Goal: Download file/media

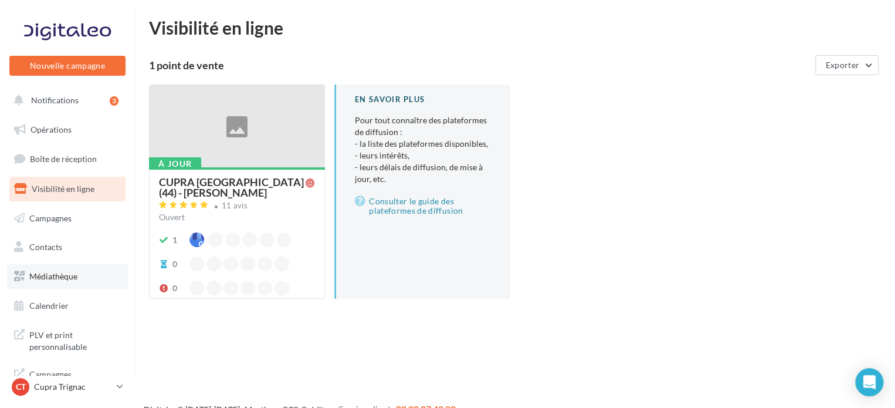
click at [94, 279] on link "Médiathèque" at bounding box center [67, 276] width 121 height 25
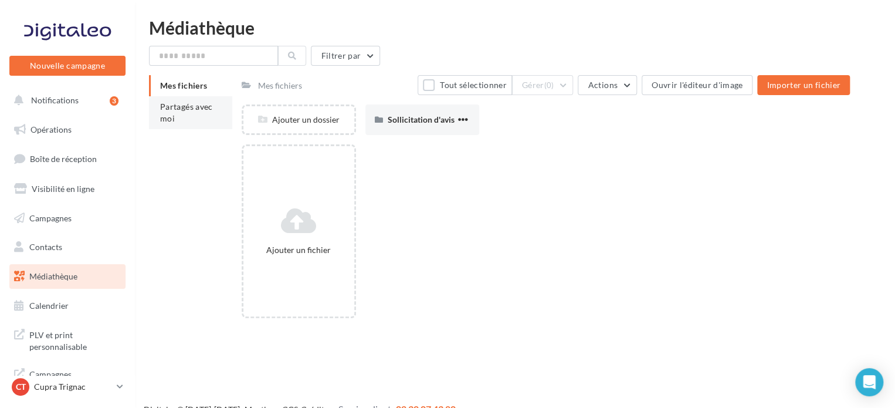
click at [174, 118] on span "Partagés avec moi" at bounding box center [186, 112] width 53 height 22
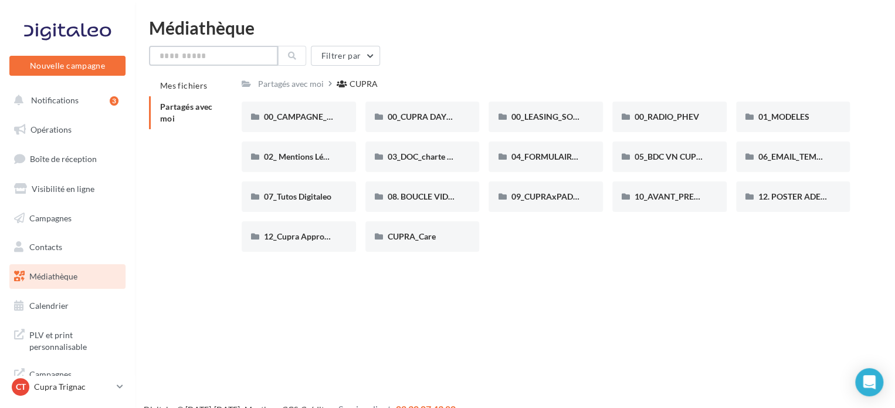
click at [244, 53] on input "text" at bounding box center [213, 56] width 129 height 20
type input "*"
click at [791, 114] on span "01_MODELES" at bounding box center [783, 116] width 51 height 10
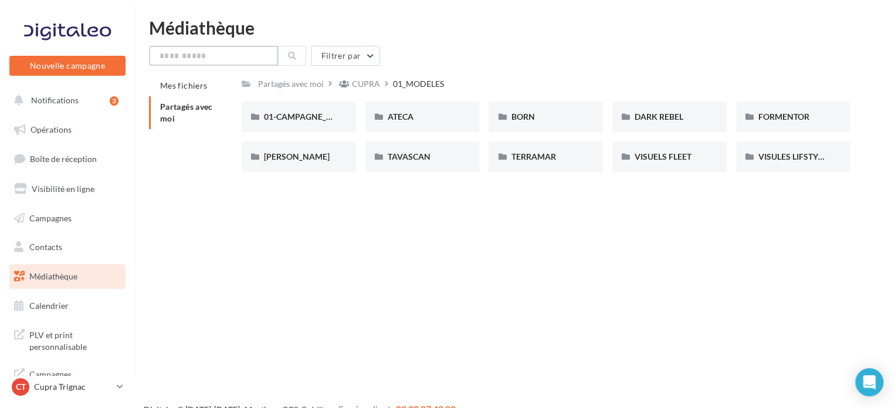
click at [226, 49] on input "text" at bounding box center [213, 56] width 129 height 20
click at [413, 148] on div "TAVASCAN" at bounding box center [422, 156] width 114 height 30
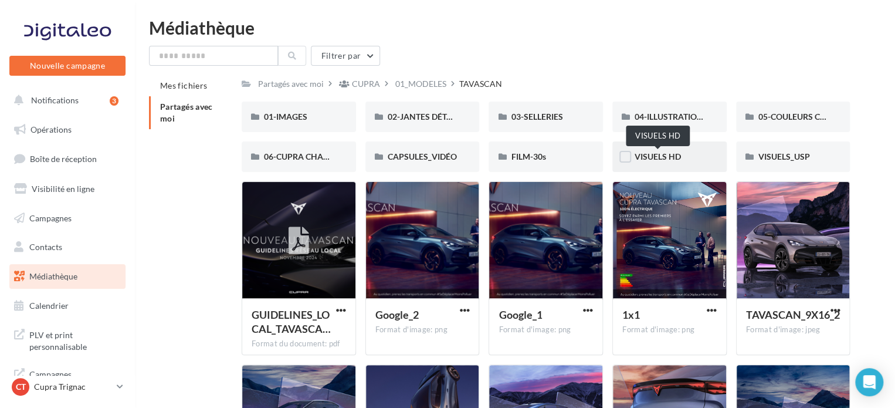
click at [648, 152] on span "VISUELS HD" at bounding box center [657, 156] width 46 height 10
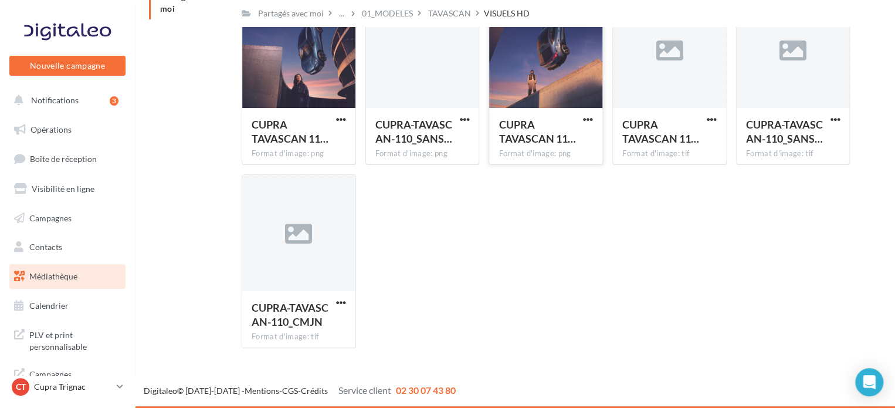
scroll to position [51, 0]
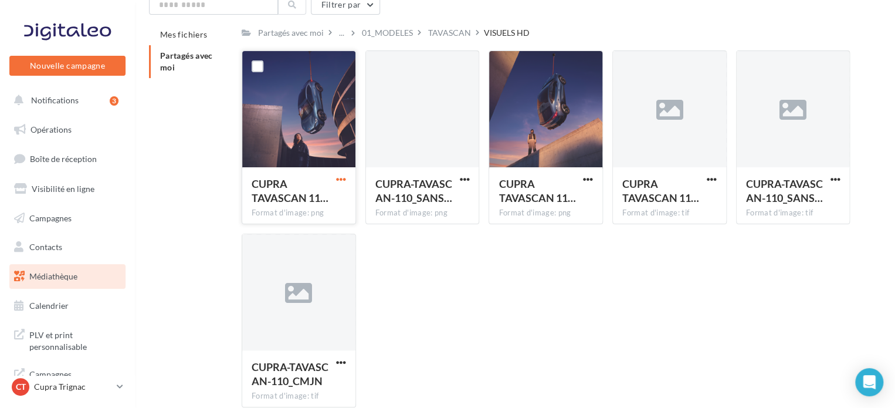
click at [336, 178] on span "button" at bounding box center [341, 179] width 10 height 10
click at [328, 204] on button "Télécharger" at bounding box center [289, 202] width 117 height 30
click at [342, 182] on span "button" at bounding box center [341, 179] width 10 height 10
click at [294, 202] on button "Télécharger" at bounding box center [289, 202] width 117 height 30
click at [837, 25] on div "Partagés avec moi ... 01_MODELES TAVASCAN VISUELS HD" at bounding box center [546, 32] width 608 height 17
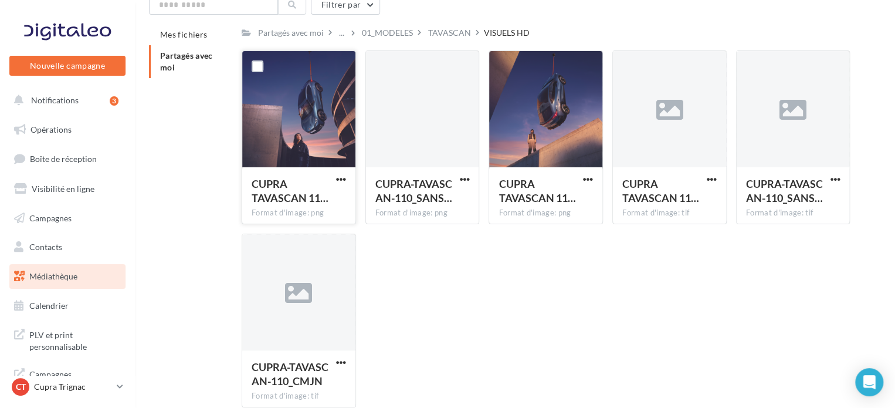
click at [587, 323] on div "CUPRA TAVASCAN 11… Format d'image: png CUPRA TAVASCAN 111_BOOST_300 CUPRA-TAVAS…" at bounding box center [550, 233] width 617 height 366
click at [710, 177] on span "button" at bounding box center [712, 179] width 10 height 10
click at [685, 200] on button "Télécharger" at bounding box center [660, 202] width 117 height 30
click at [830, 175] on span "button" at bounding box center [835, 179] width 10 height 10
click at [778, 195] on button "Télécharger" at bounding box center [783, 202] width 117 height 30
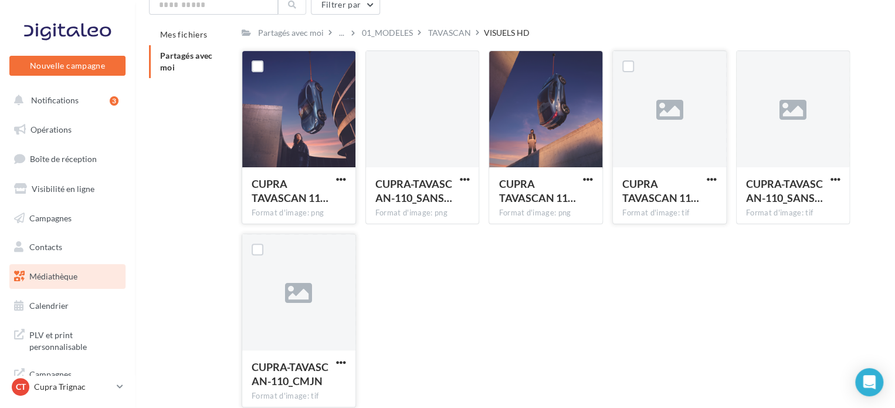
click at [349, 365] on div "CUPRA-TAVASCAN-110_CMJN Format d'image: tif" at bounding box center [298, 377] width 113 height 55
click at [345, 360] on span "button" at bounding box center [341, 362] width 10 height 10
click at [329, 304] on button "Télécharger" at bounding box center [289, 308] width 117 height 30
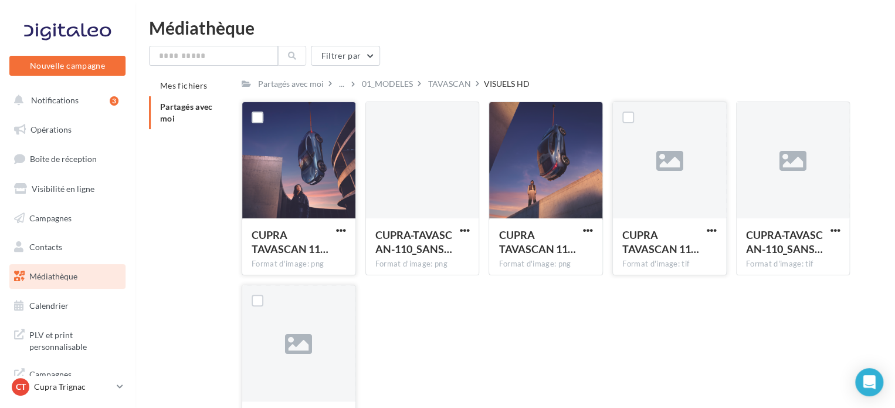
scroll to position [0, 0]
drag, startPoint x: 237, startPoint y: 56, endPoint x: 227, endPoint y: 71, distance: 18.2
click at [237, 59] on input "text" at bounding box center [213, 56] width 129 height 20
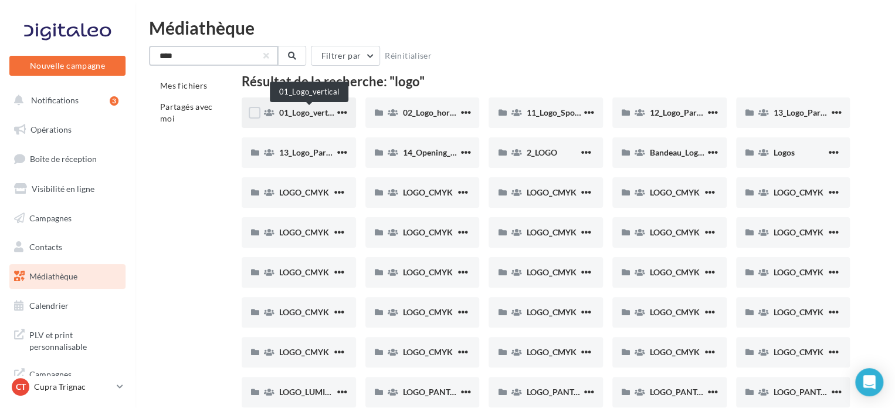
type input "****"
click at [313, 114] on span "01_Logo_vertical" at bounding box center [310, 112] width 62 height 10
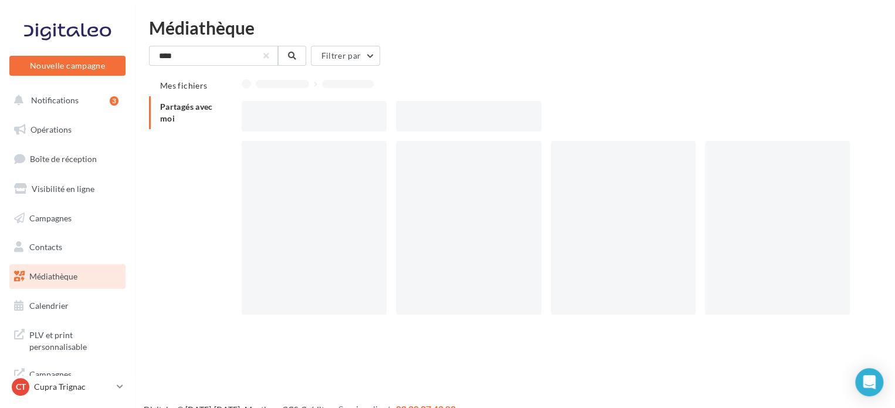
click at [313, 114] on div at bounding box center [314, 116] width 145 height 30
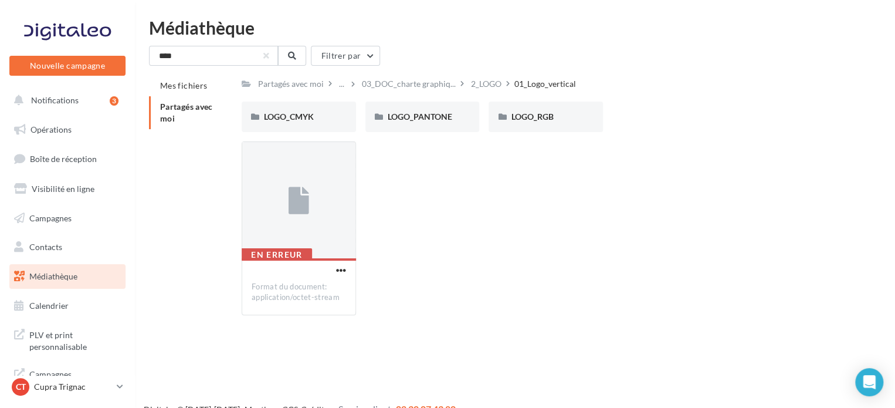
click at [415, 205] on div "En erreur Format du document: application/octet-stream" at bounding box center [550, 232] width 617 height 183
click at [293, 110] on div "LOGO_CMYK" at bounding box center [299, 116] width 114 height 30
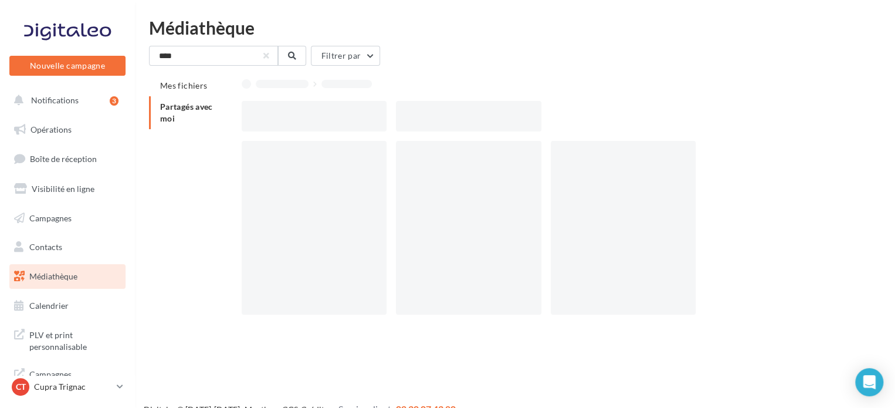
click at [296, 108] on div at bounding box center [314, 116] width 145 height 30
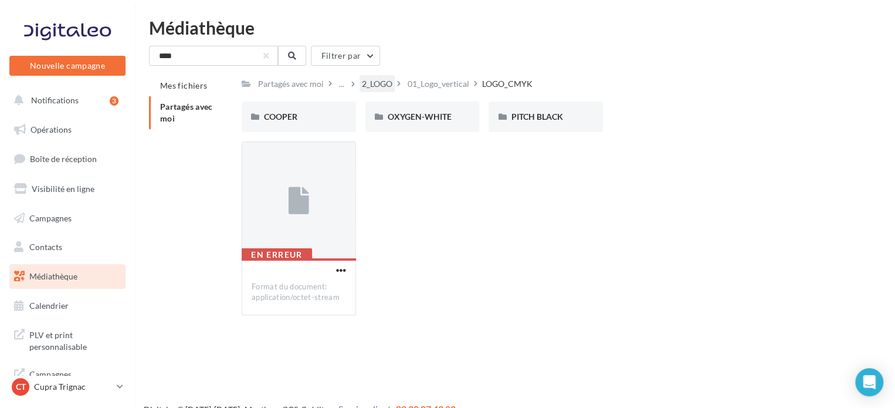
click at [375, 79] on div "2_LOGO" at bounding box center [377, 84] width 30 height 12
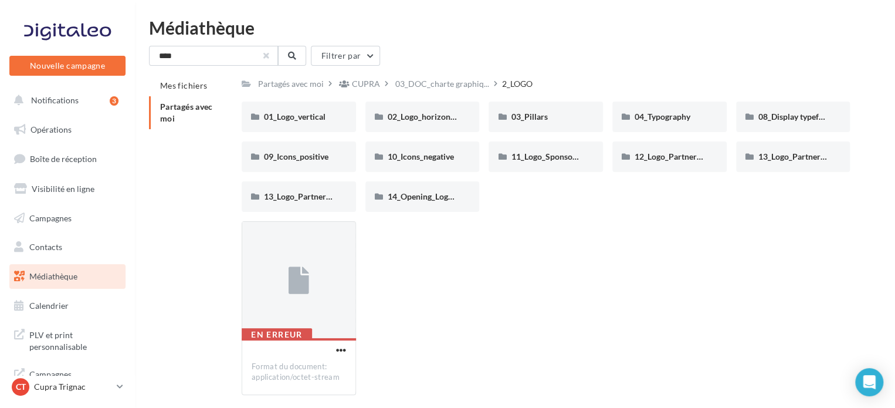
click at [264, 53] on button "button" at bounding box center [266, 55] width 5 height 5
click at [195, 110] on span "Partagés avec moi" at bounding box center [186, 112] width 53 height 22
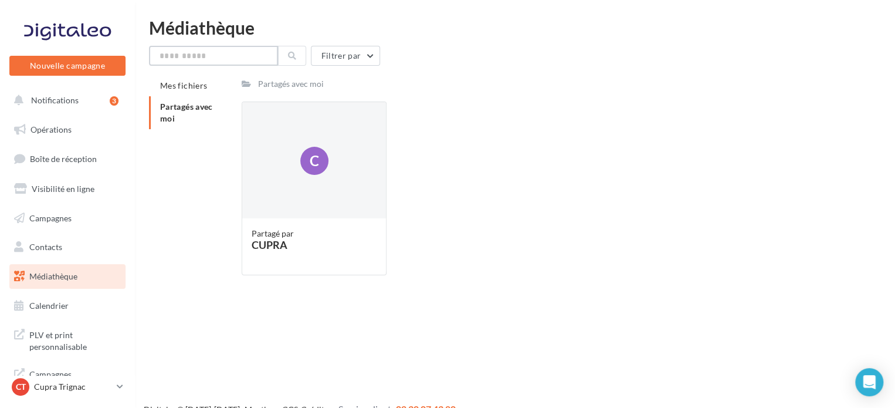
click at [220, 57] on input "text" at bounding box center [213, 56] width 129 height 20
click at [185, 103] on span "Partagés avec moi" at bounding box center [186, 112] width 53 height 22
click at [287, 103] on div "C" at bounding box center [314, 160] width 144 height 117
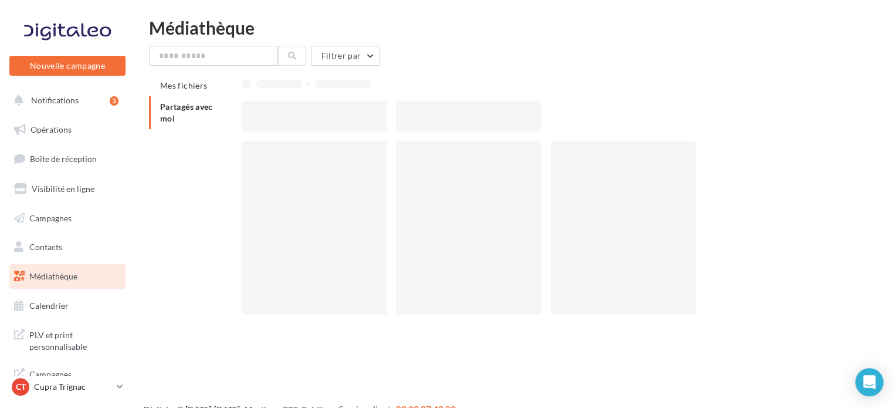
click at [287, 103] on div at bounding box center [314, 116] width 145 height 30
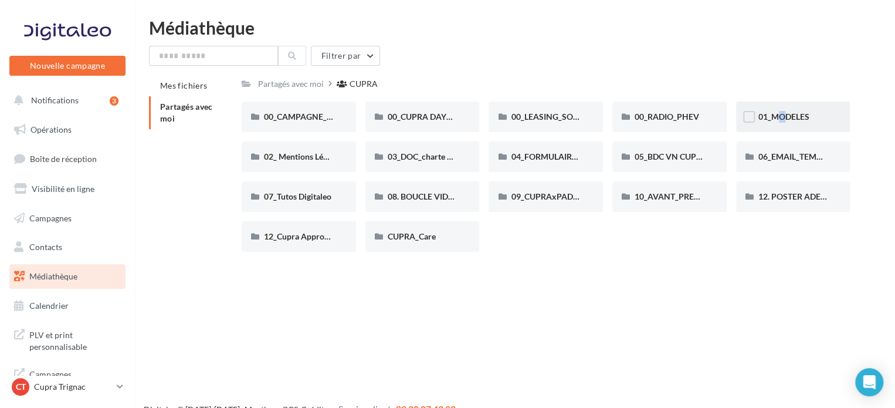
click at [769, 107] on div "01_MODELES" at bounding box center [793, 116] width 114 height 30
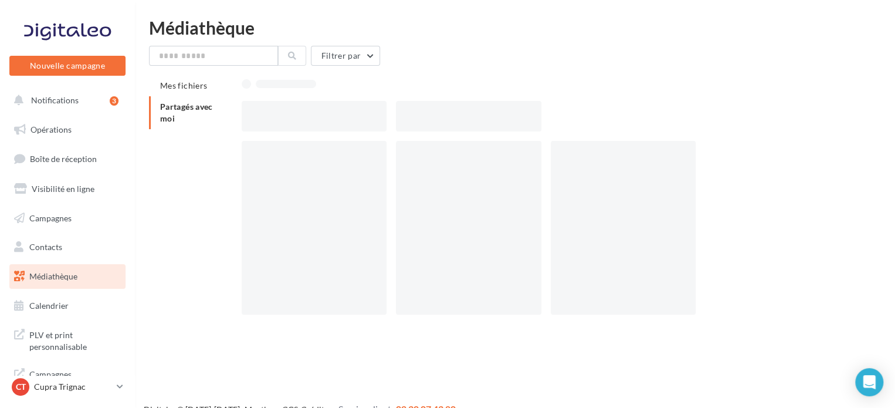
click at [769, 107] on div at bounding box center [550, 116] width 617 height 30
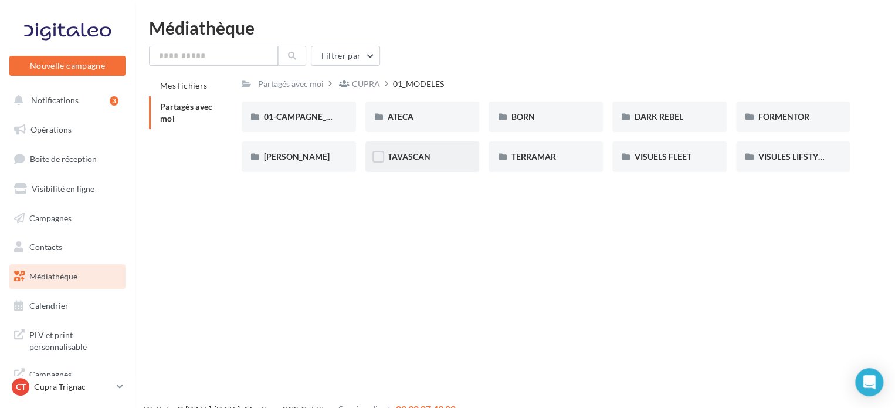
click at [416, 165] on div "TAVASCAN" at bounding box center [422, 156] width 114 height 30
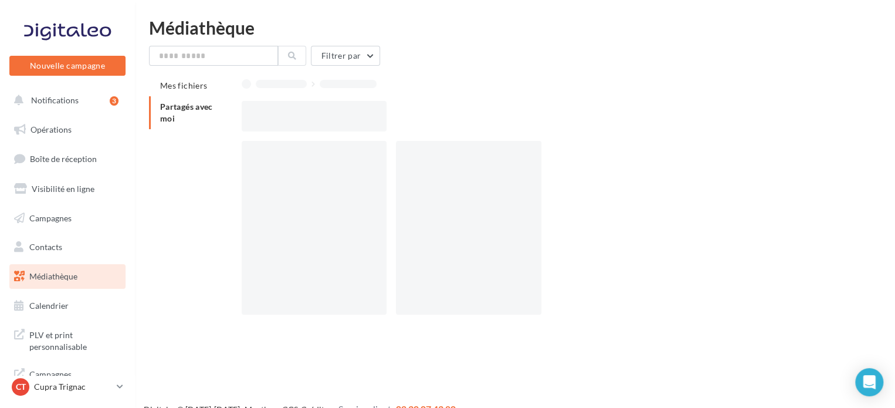
click at [416, 165] on div at bounding box center [468, 228] width 145 height 174
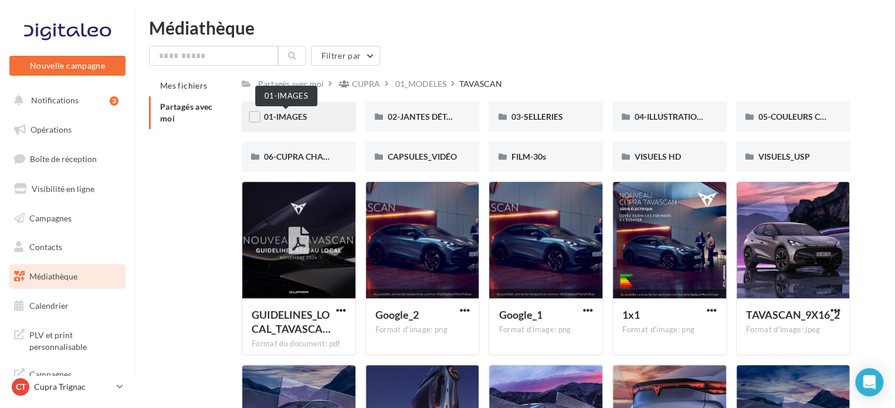
click at [292, 113] on span "01-IMAGES" at bounding box center [285, 116] width 43 height 10
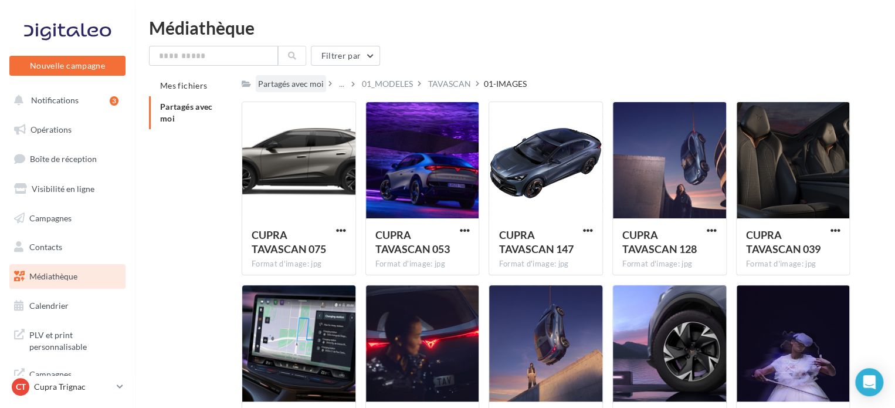
click at [289, 82] on div "Partagés avec moi" at bounding box center [291, 84] width 66 height 12
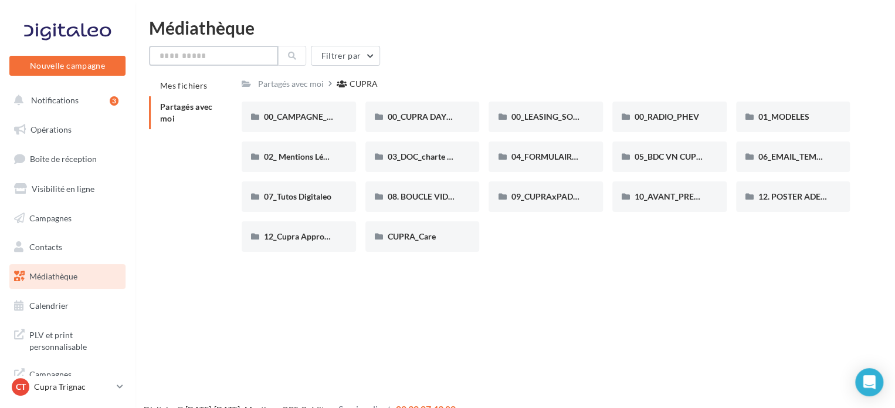
click at [199, 53] on input "text" at bounding box center [213, 56] width 129 height 20
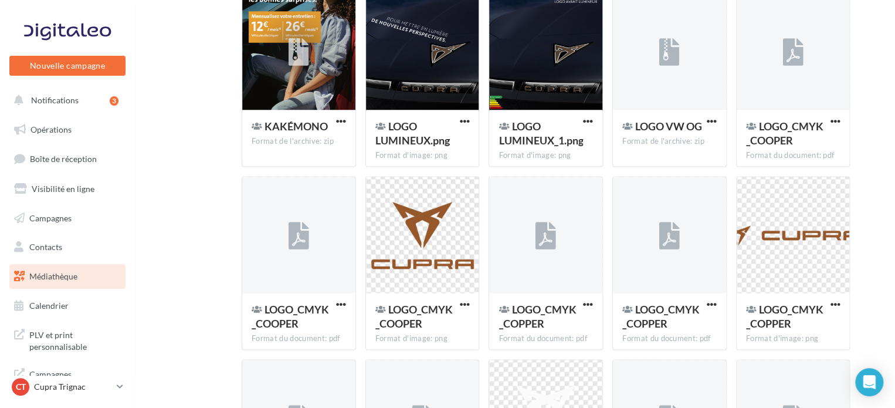
scroll to position [821, 0]
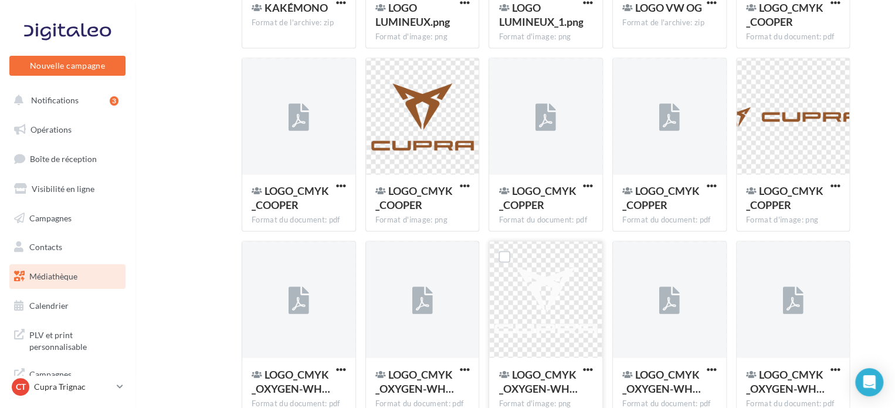
type input "****"
click at [554, 304] on div at bounding box center [545, 299] width 113 height 117
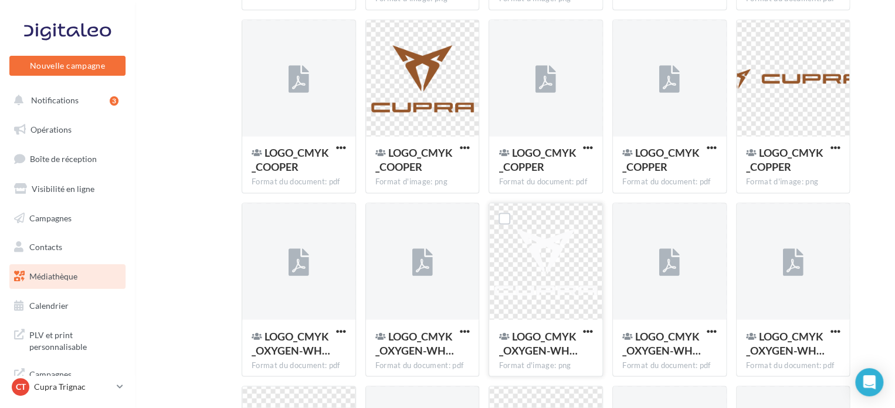
scroll to position [880, 0]
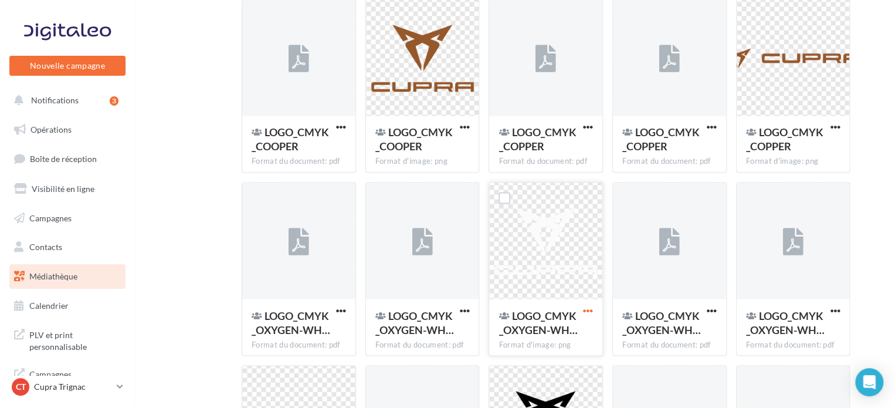
click at [584, 311] on span "button" at bounding box center [588, 310] width 10 height 10
click at [563, 227] on button "Télécharger" at bounding box center [536, 226] width 117 height 30
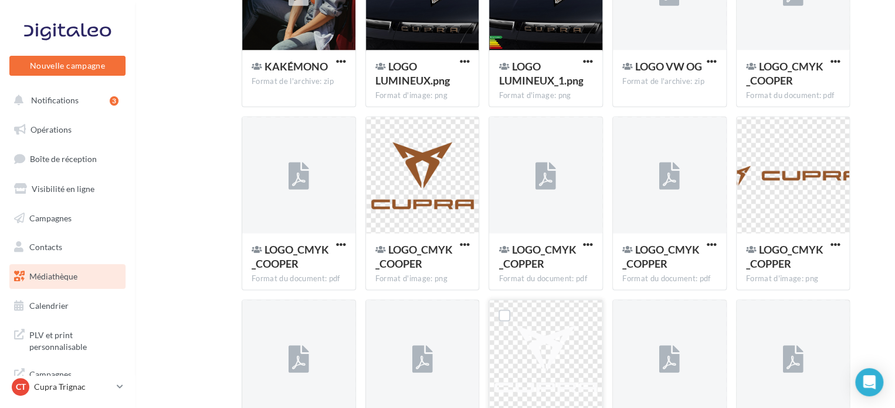
click at [207, 83] on div "Mes fichiers Partagés avec moi Résultat de la recherche: "logo" 01_Logo_vertica…" at bounding box center [519, 172] width 741 height 1718
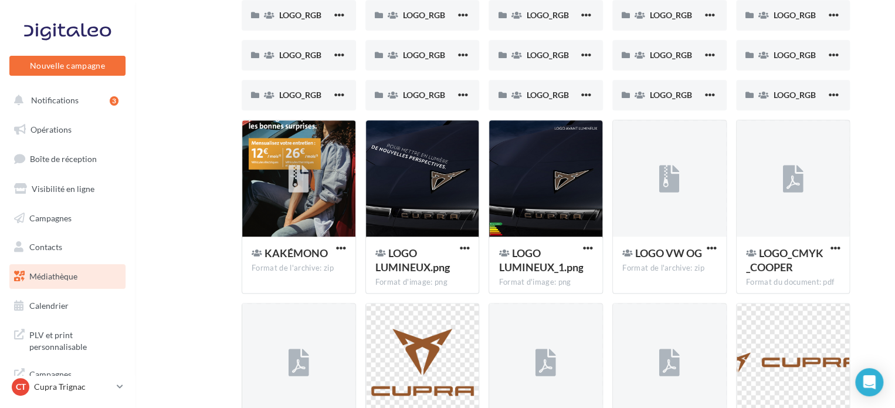
scroll to position [586, 0]
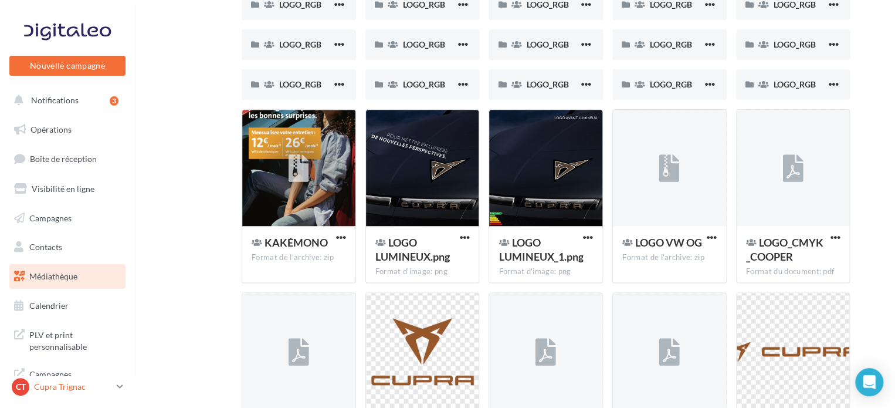
click at [111, 383] on p "Cupra Trignac" at bounding box center [73, 387] width 78 height 12
